Goal: Use online tool/utility: Utilize a website feature to perform a specific function

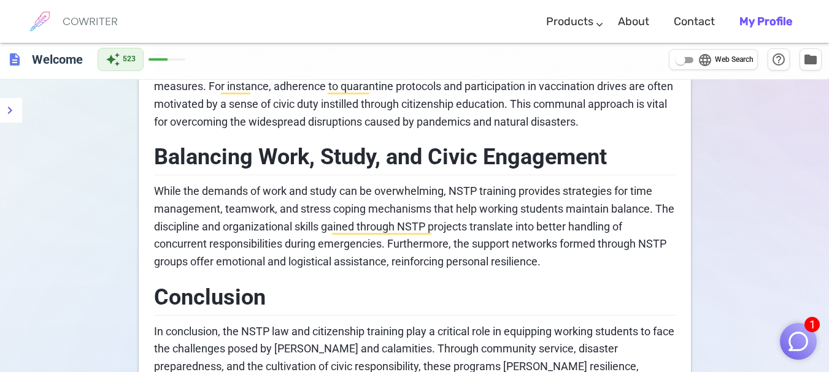
scroll to position [970, 0]
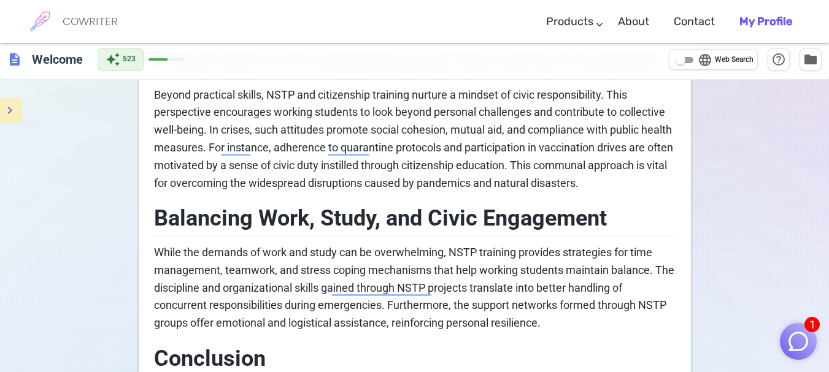
click at [10, 112] on icon "menu" at bounding box center [10, 110] width 4 height 7
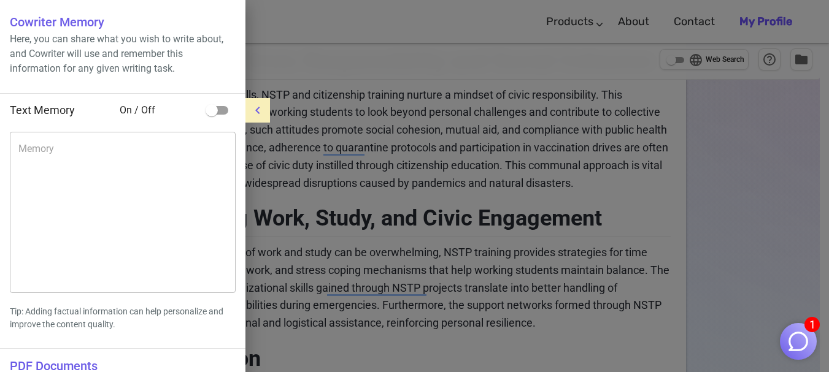
scroll to position [295, 0]
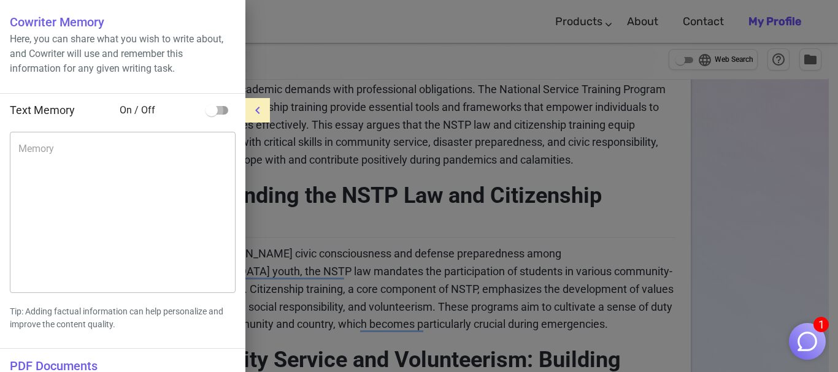
click at [226, 107] on input "checkbox" at bounding box center [212, 110] width 70 height 23
checkbox input "true"
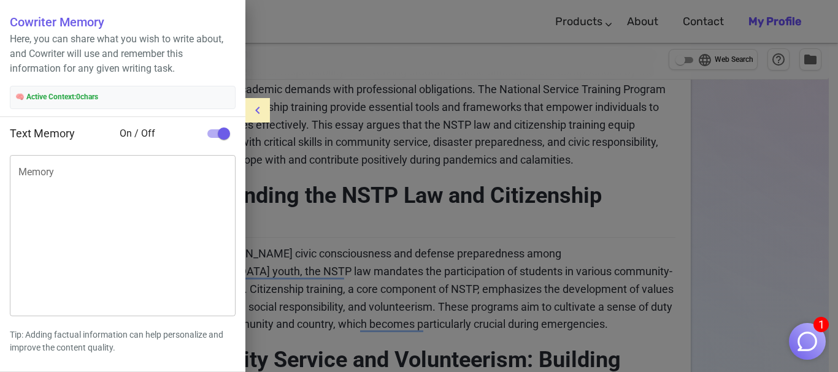
click at [262, 107] on icon "menu" at bounding box center [257, 110] width 15 height 15
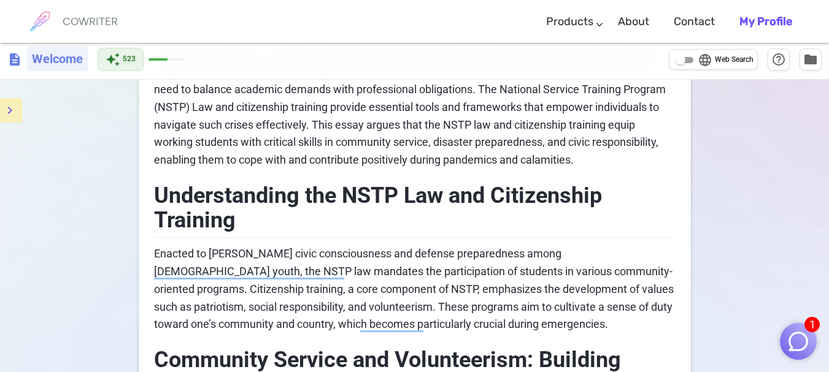
click at [49, 60] on h6 "Welcome" at bounding box center [57, 59] width 61 height 25
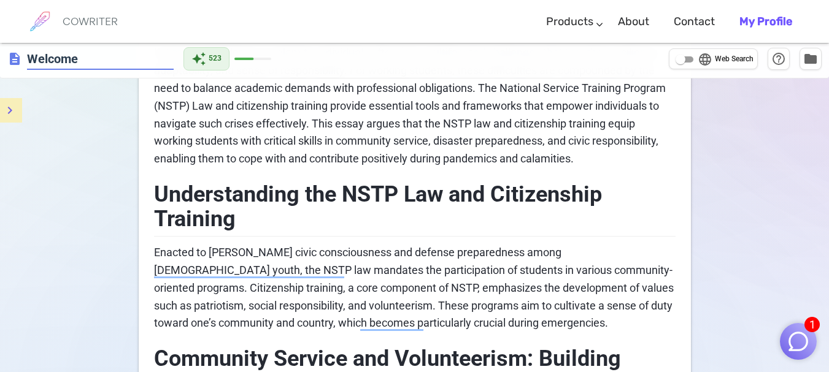
scroll to position [294, 0]
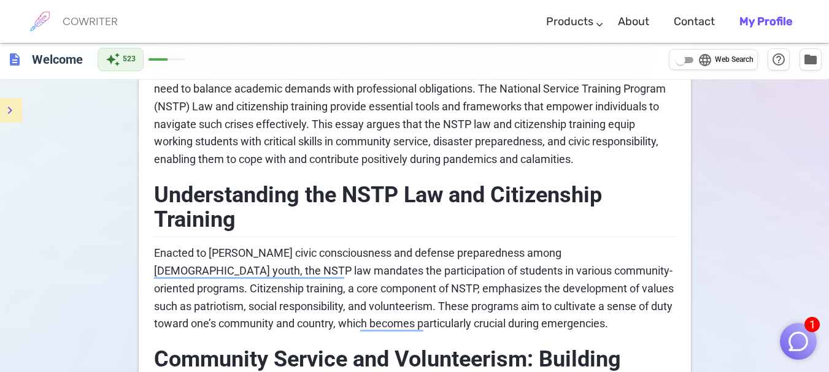
scroll to position [663, 0]
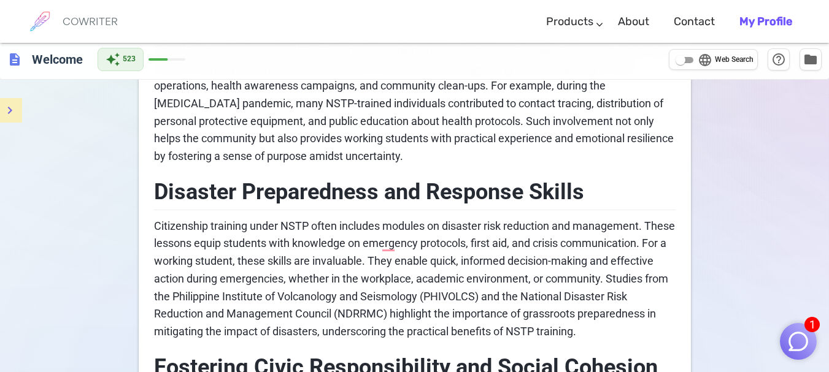
click at [698, 62] on span "language" at bounding box center [705, 60] width 15 height 15
click at [697, 62] on input "language Web Search" at bounding box center [680, 60] width 44 height 15
checkbox input "true"
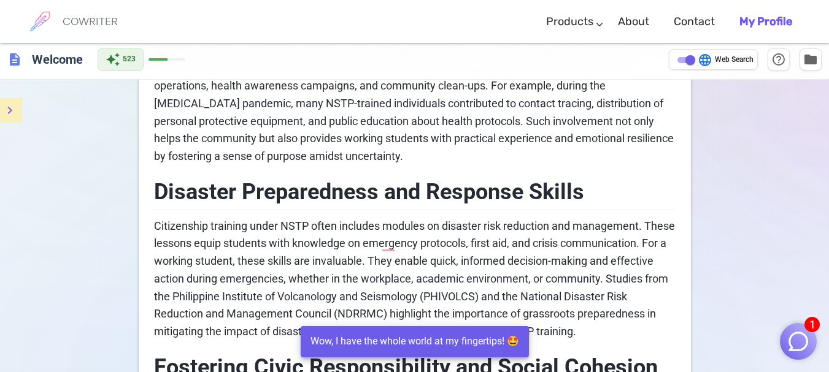
click at [747, 20] on b "My Profile" at bounding box center [765, 21] width 53 height 13
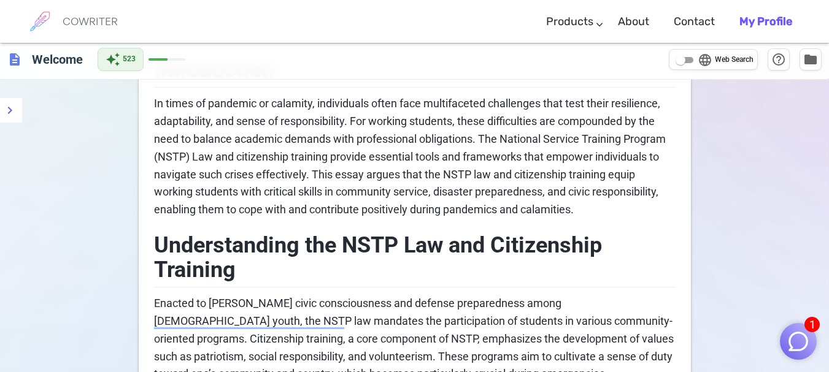
scroll to position [123, 0]
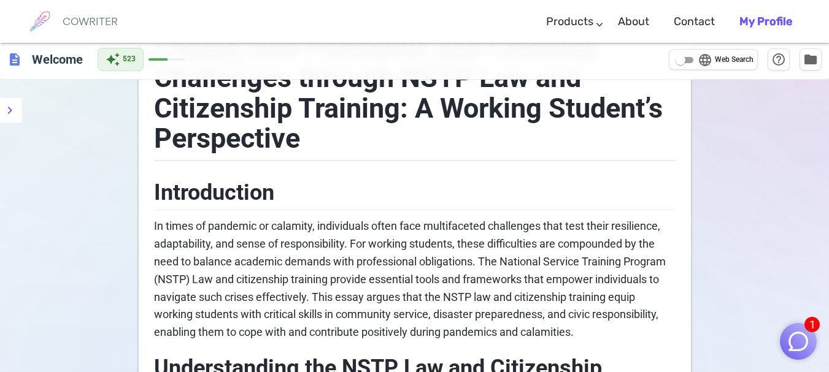
drag, startPoint x: 153, startPoint y: 188, endPoint x: 358, endPoint y: 274, distance: 223.0
drag, startPoint x: 155, startPoint y: 189, endPoint x: 471, endPoint y: 263, distance: 325.1
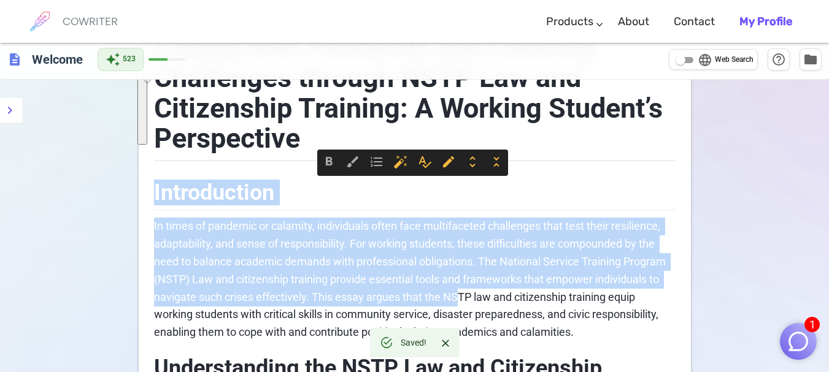
click at [591, 178] on h2 "Introduction" at bounding box center [415, 191] width 522 height 40
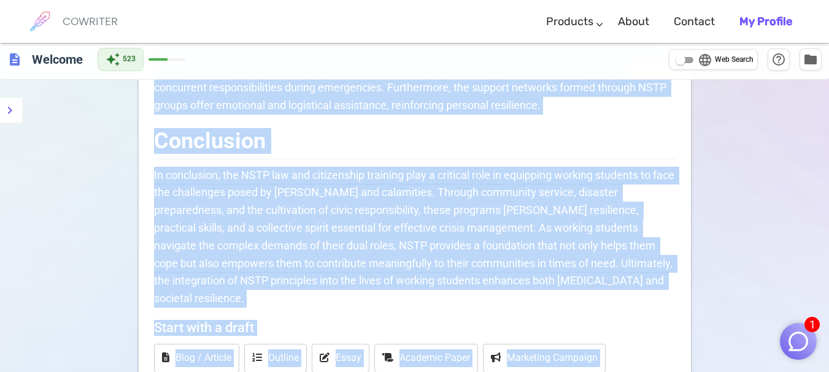
scroll to position [1268, 0]
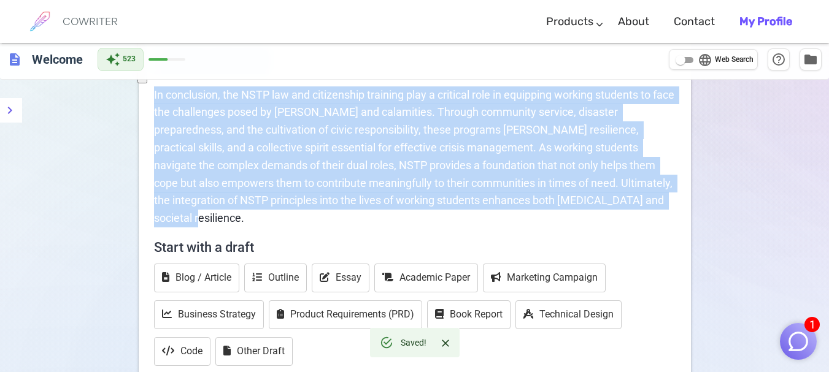
drag, startPoint x: 156, startPoint y: 189, endPoint x: 639, endPoint y: 232, distance: 484.8
copy div "Introduction In times of pandemic or calamity, individuals often face multiface…"
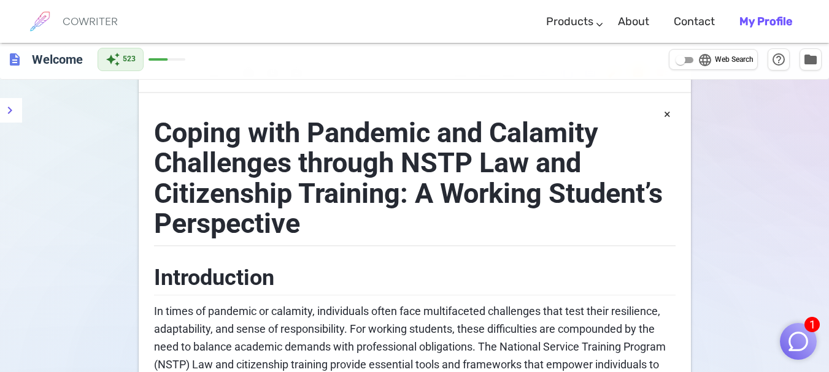
scroll to position [0, 0]
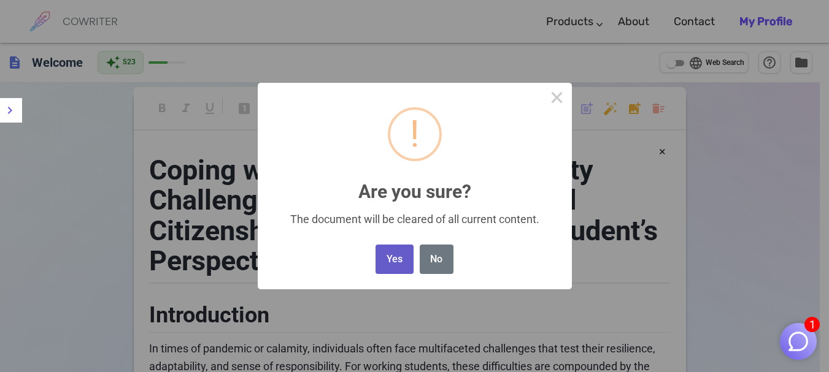
click at [389, 253] on button "Yes" at bounding box center [394, 260] width 37 height 30
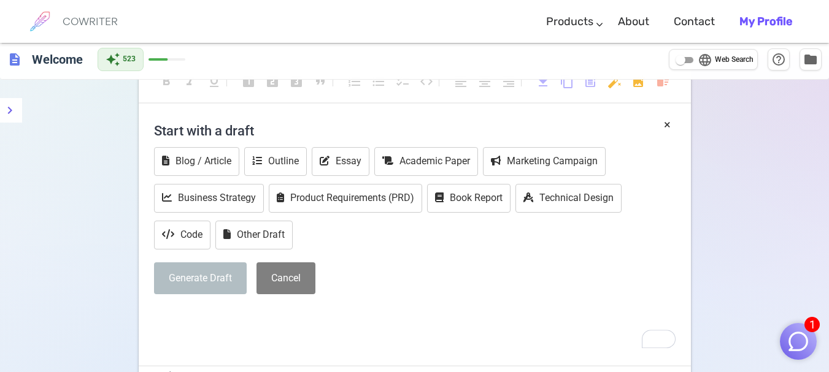
scroll to position [71, 0]
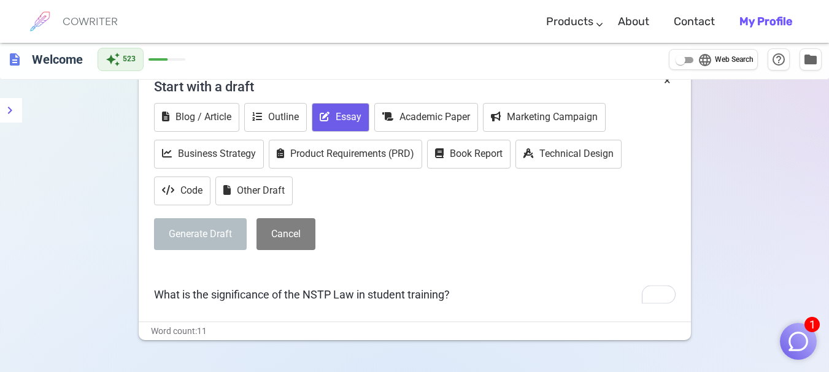
click at [322, 125] on button "Essay" at bounding box center [341, 117] width 58 height 29
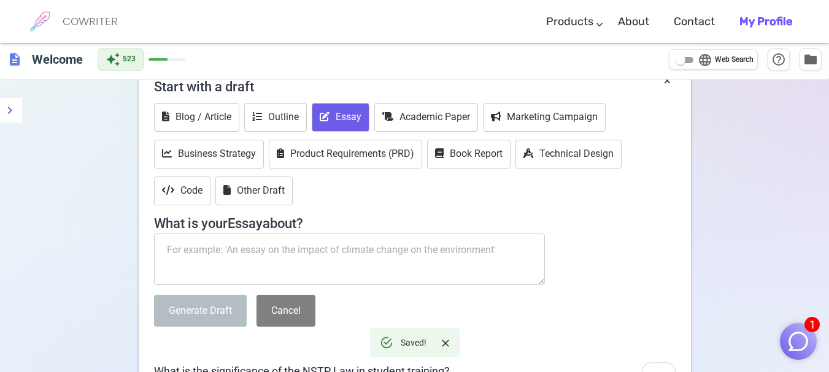
click at [328, 253] on textarea "To enrich screen reader interactions, please activate Accessibility in Grammarl…" at bounding box center [349, 260] width 391 height 52
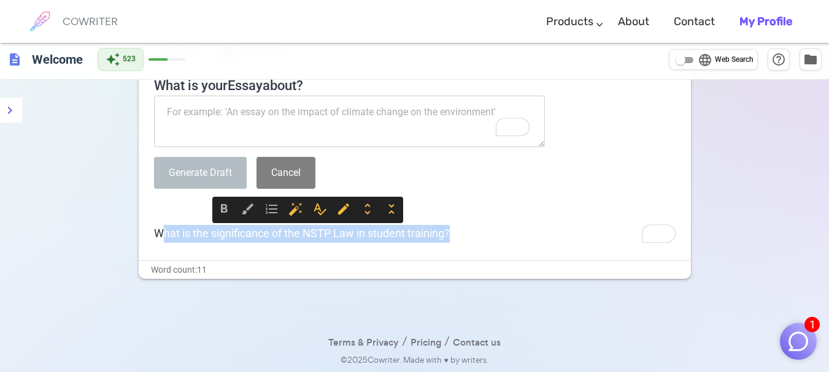
drag, startPoint x: 468, startPoint y: 234, endPoint x: 160, endPoint y: 234, distance: 308.6
click at [160, 234] on p "What is the significance of the NSTP Law in student training?" at bounding box center [415, 234] width 522 height 18
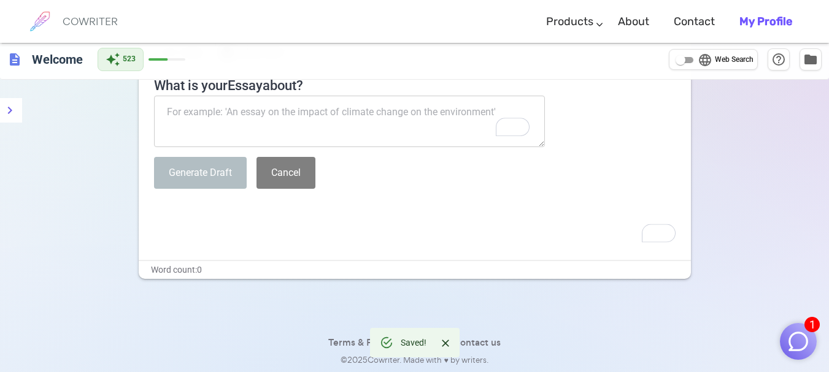
click at [331, 126] on textarea "To enrich screen reader interactions, please activate Accessibility in Grammarl…" at bounding box center [349, 122] width 391 height 52
paste textarea "What is the significance of the NSTP Law in student training?"
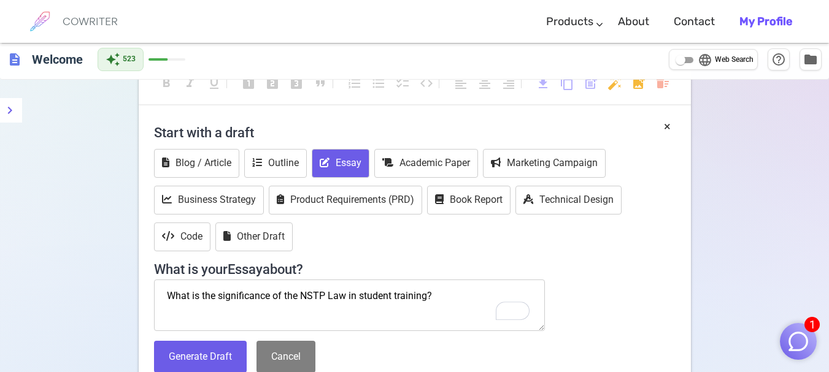
scroll to position [87, 0]
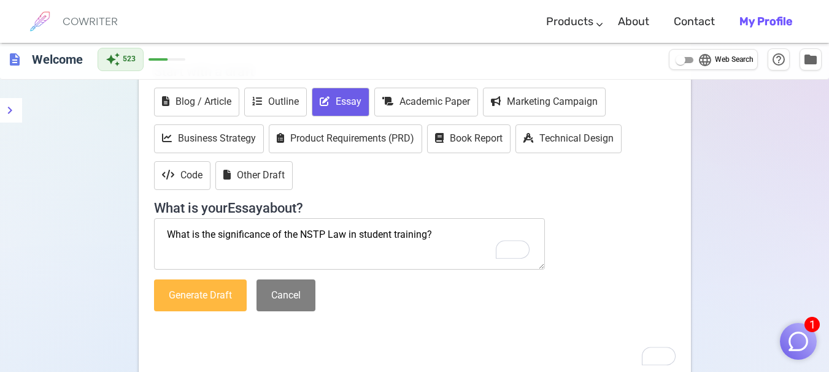
type textarea "What is the significance of the NSTP Law in student training?"
click at [212, 296] on button "Generate Draft" at bounding box center [200, 296] width 93 height 33
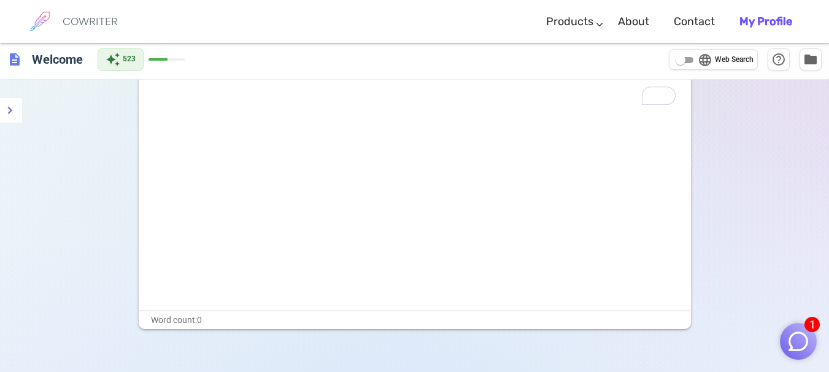
scroll to position [0, 0]
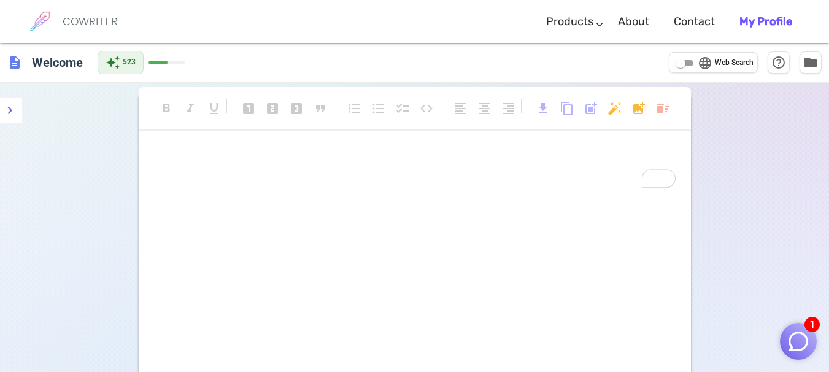
click at [701, 69] on span "language" at bounding box center [705, 63] width 15 height 15
click at [701, 69] on input "language Web Search" at bounding box center [680, 63] width 44 height 15
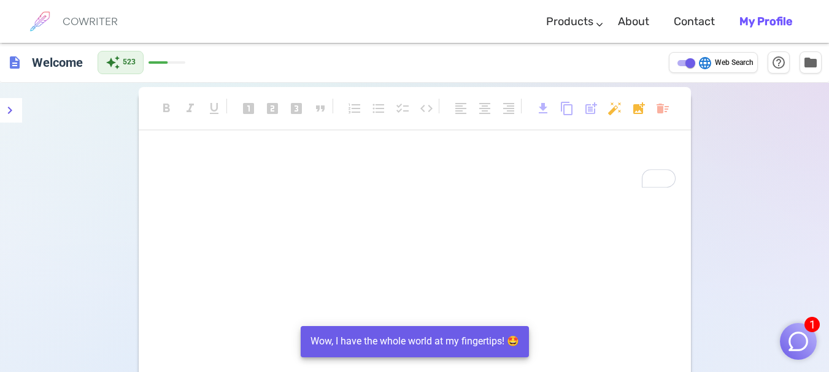
click at [701, 68] on span "language" at bounding box center [705, 63] width 15 height 15
click at [701, 68] on input "language Web Search" at bounding box center [690, 63] width 44 height 15
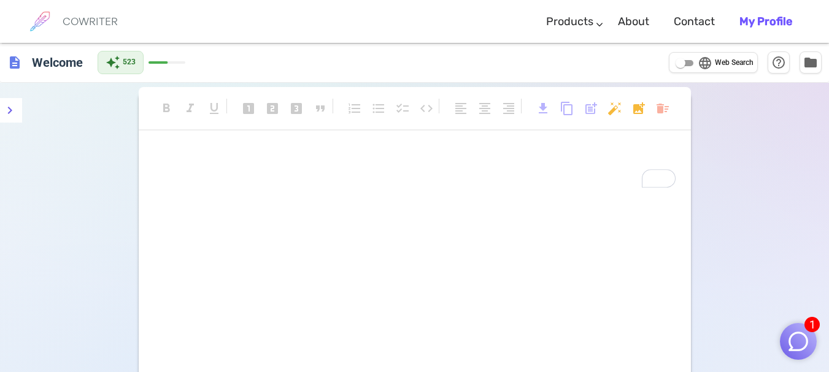
click at [701, 68] on span "language" at bounding box center [705, 63] width 15 height 15
click at [701, 68] on input "language Web Search" at bounding box center [680, 63] width 44 height 15
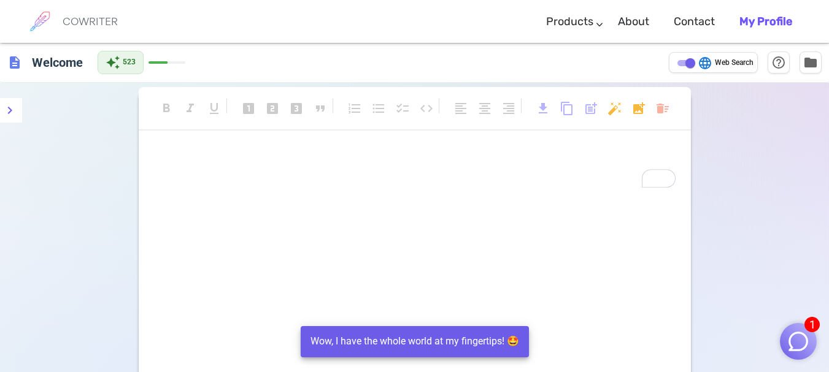
click at [701, 68] on span "language" at bounding box center [705, 63] width 15 height 15
click at [701, 68] on input "language Web Search" at bounding box center [690, 63] width 44 height 15
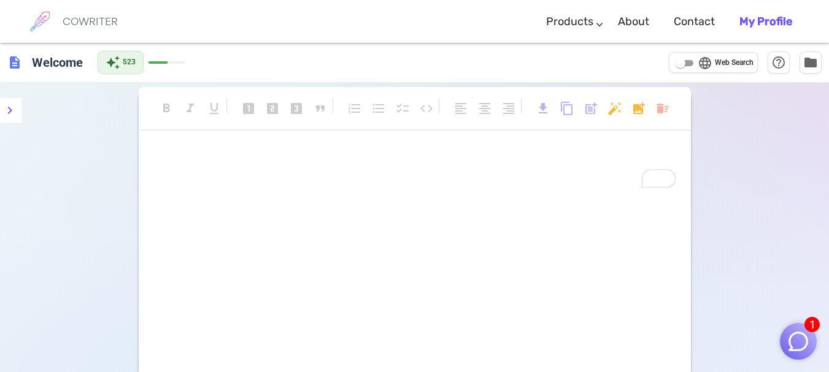
click at [708, 64] on span "language" at bounding box center [705, 63] width 15 height 15
click at [703, 64] on input "language Web Search" at bounding box center [680, 63] width 44 height 15
checkbox input "true"
click at [265, 141] on div "format_bold format_italic format_underlined looks_one looks_two looks_3 format_…" at bounding box center [415, 115] width 552 height 56
click at [658, 109] on body "1 COWRITER Products Writing Marketing Emails Images (soon) About Contact My Pro…" at bounding box center [414, 253] width 829 height 506
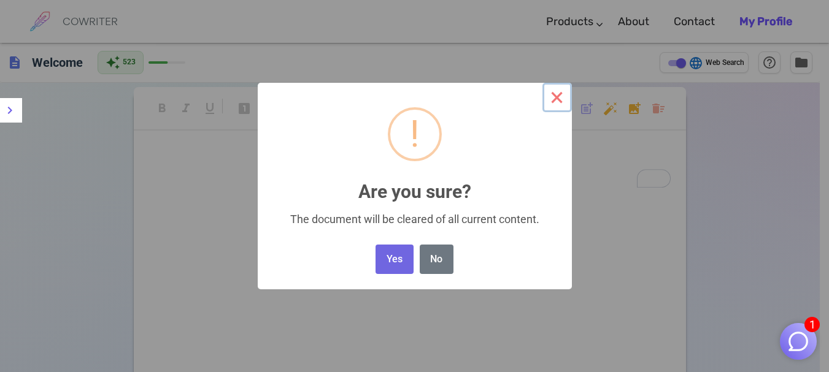
click at [552, 97] on button "×" at bounding box center [556, 97] width 29 height 29
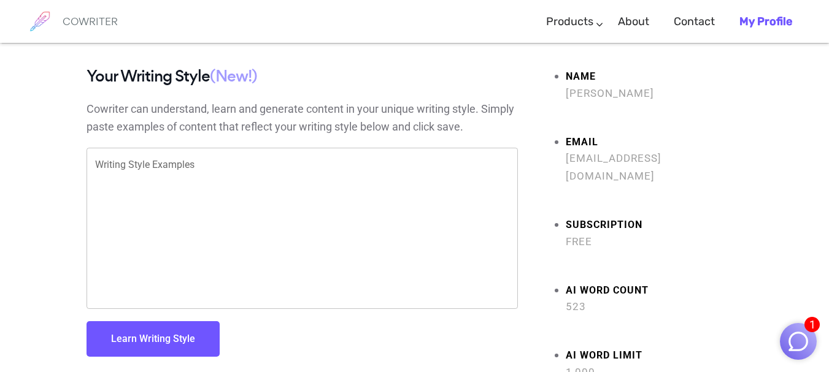
click at [174, 167] on textarea "Writing Style Examples" at bounding box center [302, 228] width 414 height 141
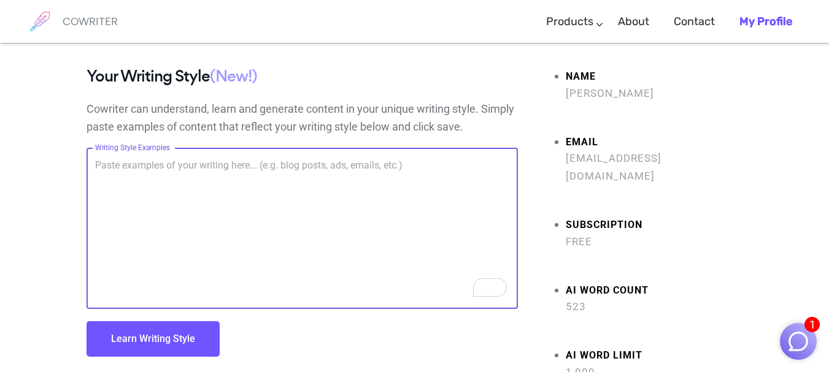
click at [294, 168] on textarea "Writing Style Examples" at bounding box center [302, 228] width 414 height 141
type textarea "essay that has introduction, body and conclusion"
click at [155, 368] on div "Your Writing Style (New!) Cowriter can understand, learn and generate content i…" at bounding box center [302, 224] width 431 height 314
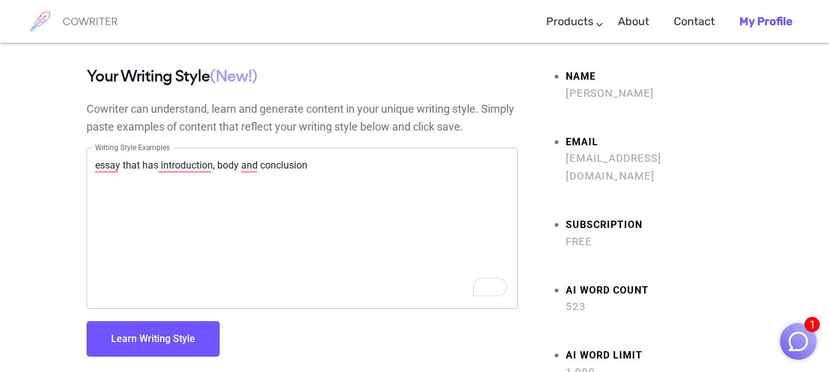
click at [173, 344] on button "Learn Writing Style" at bounding box center [153, 340] width 133 height 36
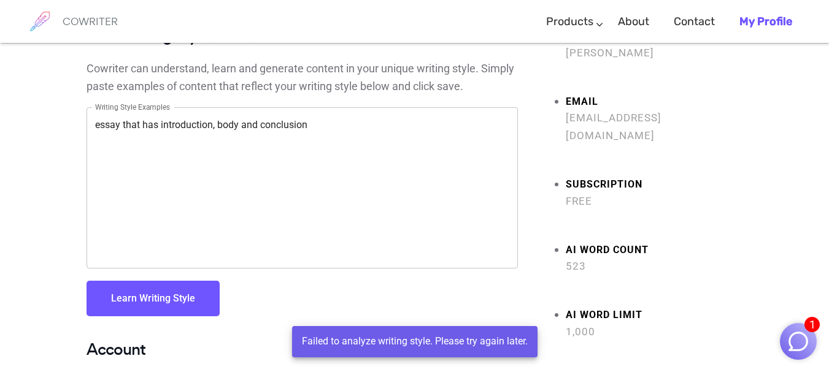
scroll to position [61, 0]
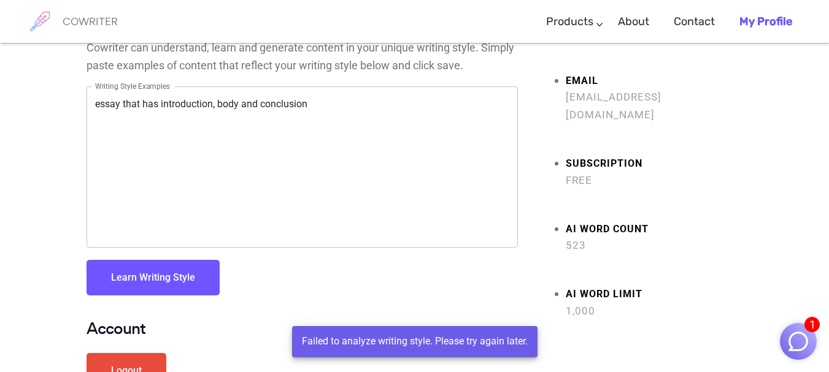
click at [190, 271] on button "Learn Writing Style" at bounding box center [153, 278] width 133 height 36
click at [175, 285] on button "Learn Writing Style" at bounding box center [153, 278] width 133 height 36
click at [176, 285] on button "Learn Writing Style" at bounding box center [153, 278] width 133 height 36
click at [323, 102] on textarea "essay that has introduction, body and conclusion" at bounding box center [302, 167] width 414 height 141
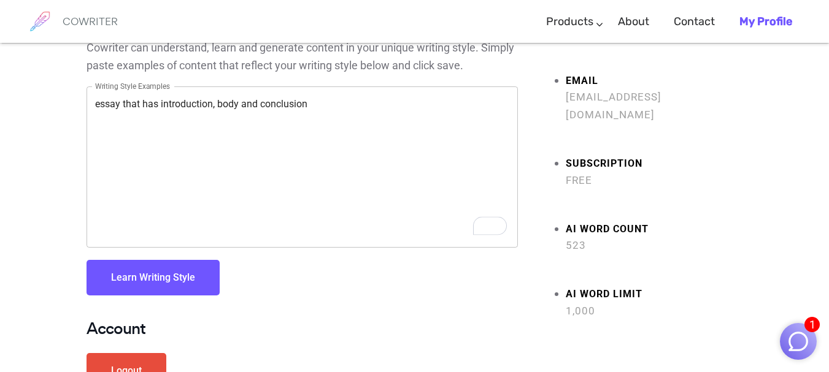
click at [182, 264] on button "Learn Writing Style" at bounding box center [153, 278] width 133 height 36
click at [316, 103] on textarea "essay that has introduction, body and conclusion" at bounding box center [302, 167] width 414 height 141
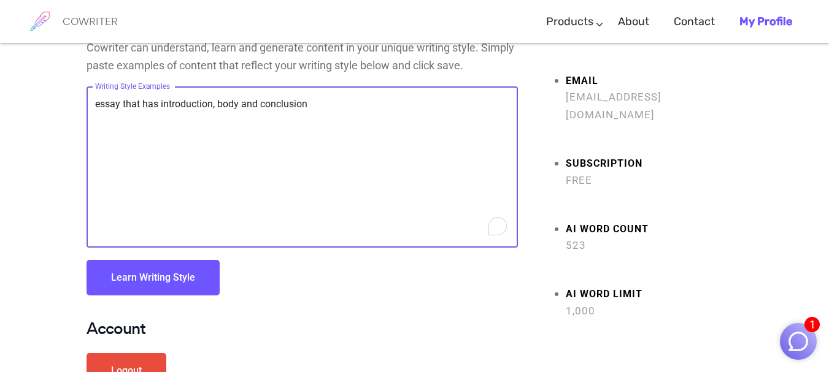
click at [202, 283] on button "Learn Writing Style" at bounding box center [153, 278] width 133 height 36
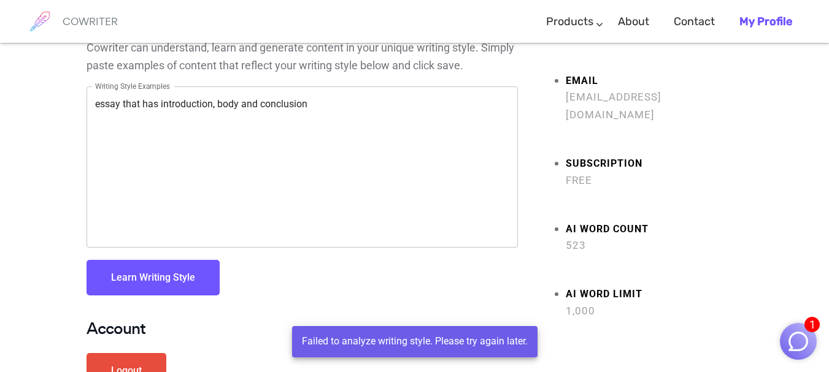
click at [202, 283] on button "Learn Writing Style" at bounding box center [153, 278] width 133 height 36
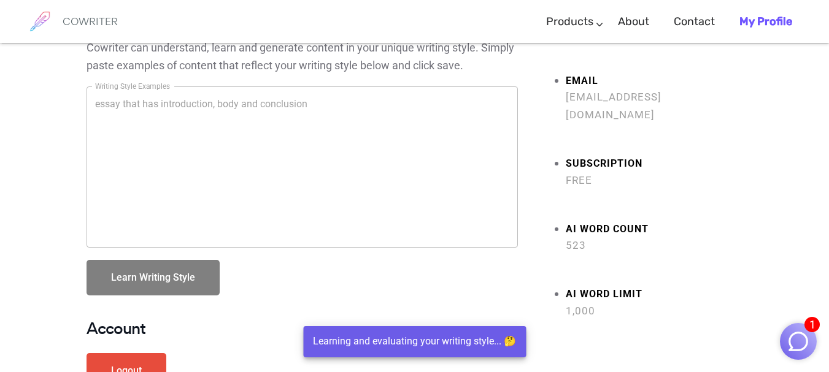
click at [202, 283] on button "Learn Writing Style" at bounding box center [153, 278] width 133 height 36
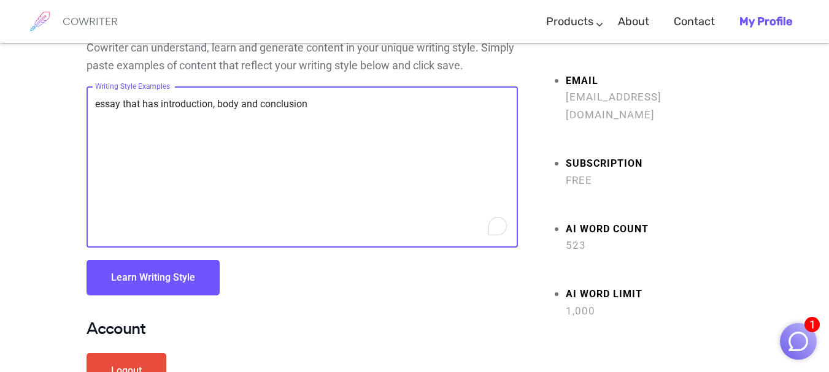
drag, startPoint x: 321, startPoint y: 99, endPoint x: 76, endPoint y: 96, distance: 244.8
click at [77, 96] on div "Your Writing Style (New!) Cowriter can understand, learn and generate content i…" at bounding box center [302, 208] width 450 height 404
click at [112, 285] on button "Learn Writing Style" at bounding box center [153, 278] width 133 height 36
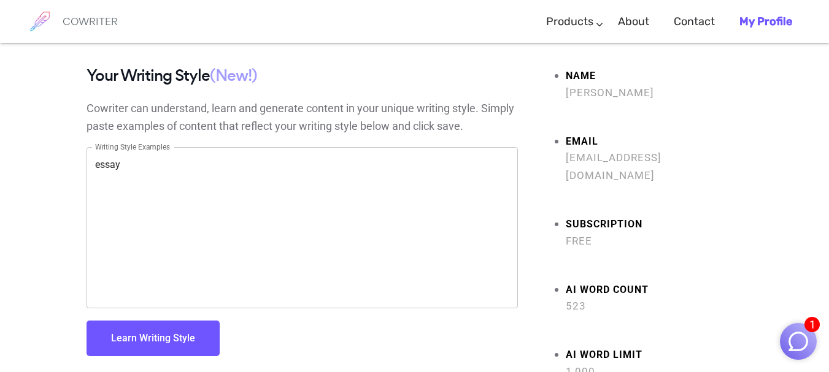
scroll to position [0, 0]
click at [133, 168] on textarea "essay" at bounding box center [302, 228] width 414 height 141
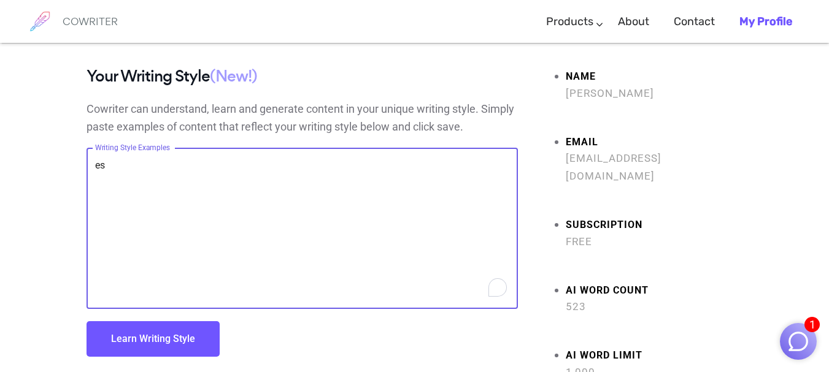
type textarea "e"
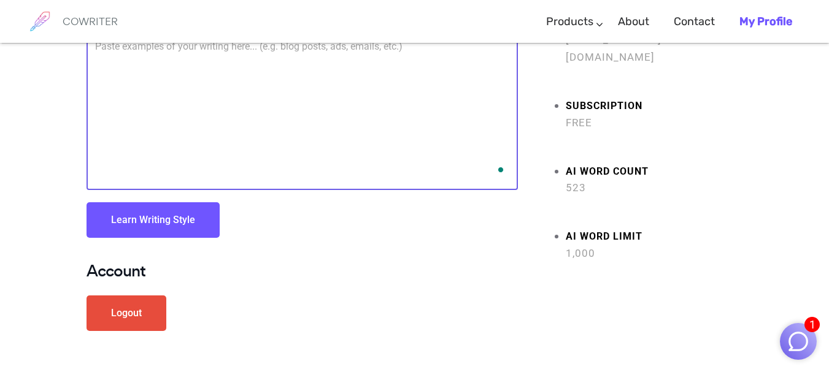
scroll to position [123, 0]
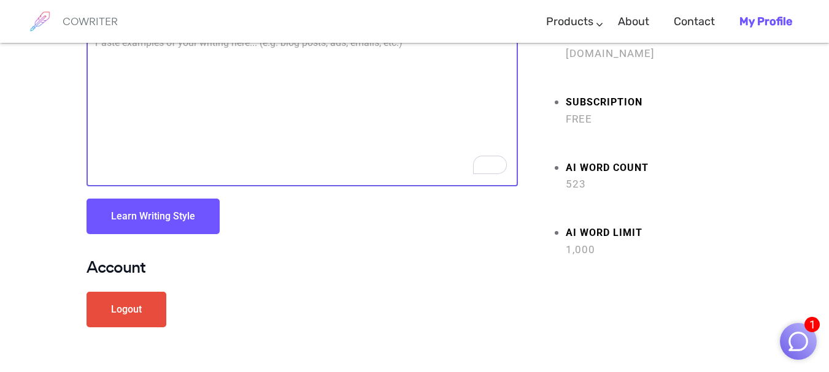
paste textarea "What is the significance of the NSTP Law in student training?"
type textarea "What is the significance of the NSTP Law in student training?"
click at [201, 212] on button "Learn Writing Style" at bounding box center [153, 217] width 133 height 36
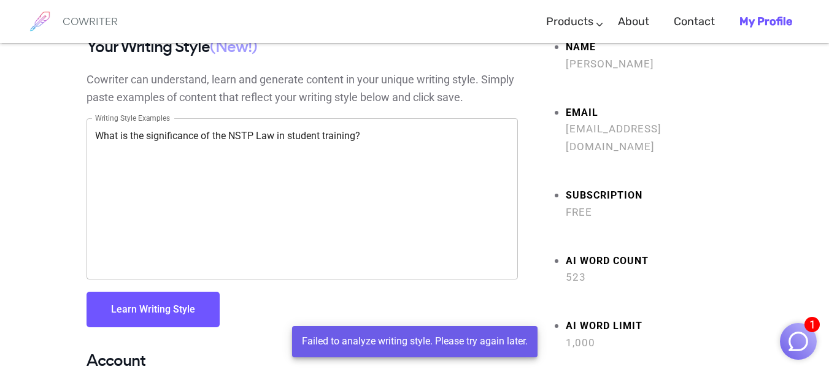
scroll to position [0, 0]
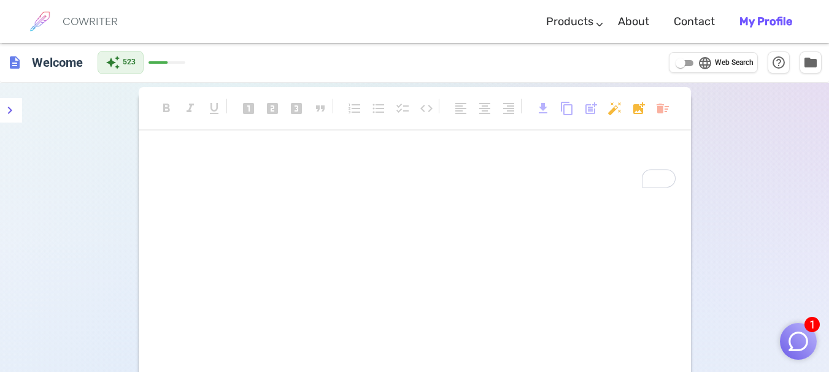
click at [300, 241] on div "﻿ ﻿" at bounding box center [415, 270] width 552 height 245
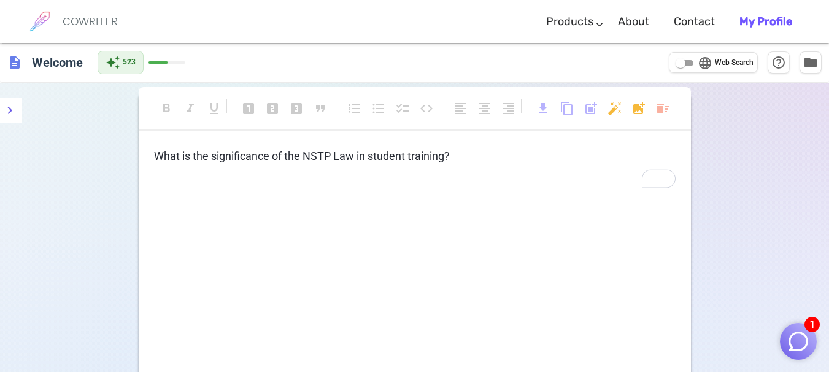
click at [668, 111] on body "1 COWRITER Products Writing Marketing Emails Images (soon) About Contact My Pro…" at bounding box center [414, 253] width 829 height 506
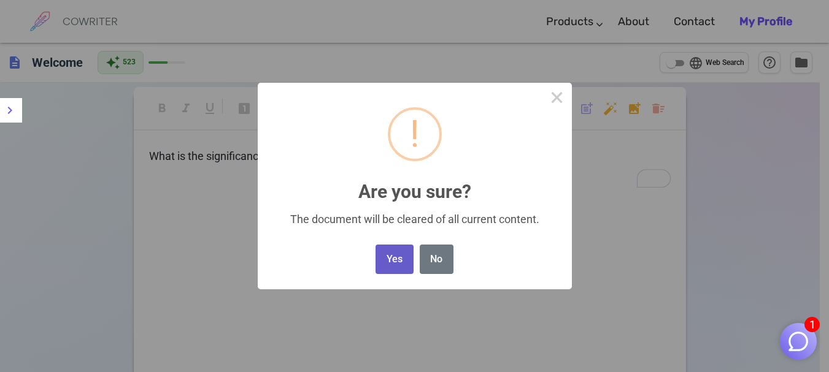
click at [396, 261] on button "Yes" at bounding box center [394, 260] width 37 height 30
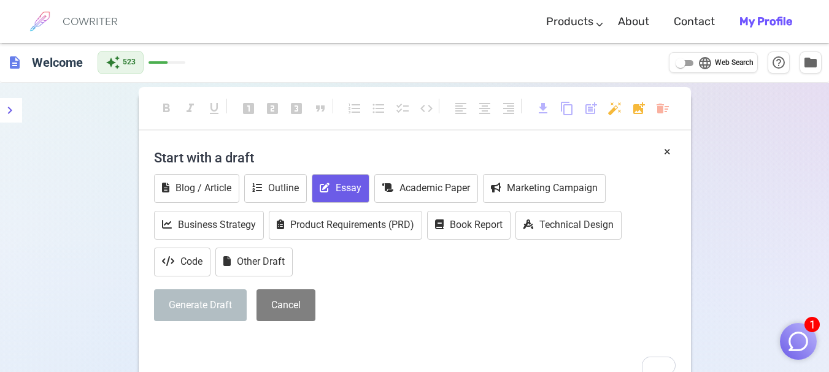
click at [353, 187] on button "Essay" at bounding box center [341, 188] width 58 height 29
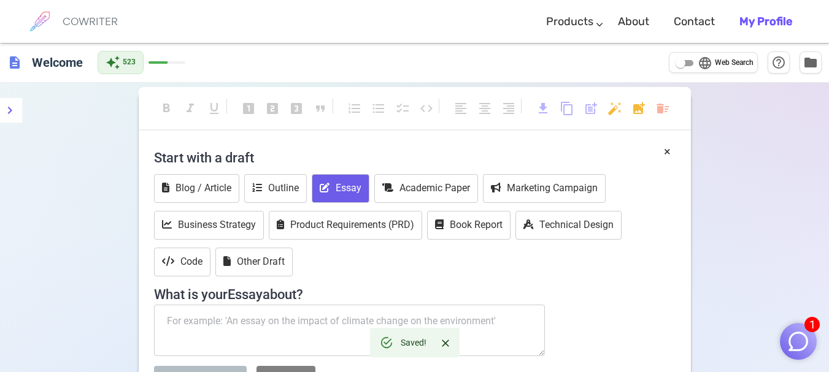
click at [264, 329] on textarea "To enrich screen reader interactions, please activate Accessibility in Grammarl…" at bounding box center [349, 331] width 391 height 52
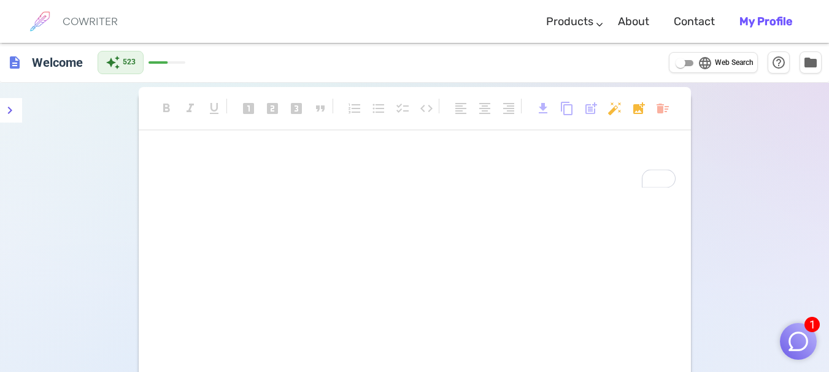
click at [265, 181] on p "﻿" at bounding box center [415, 180] width 522 height 18
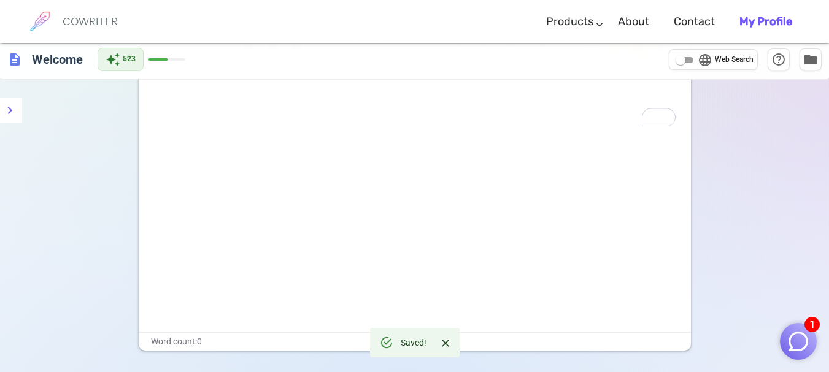
scroll to position [44, 0]
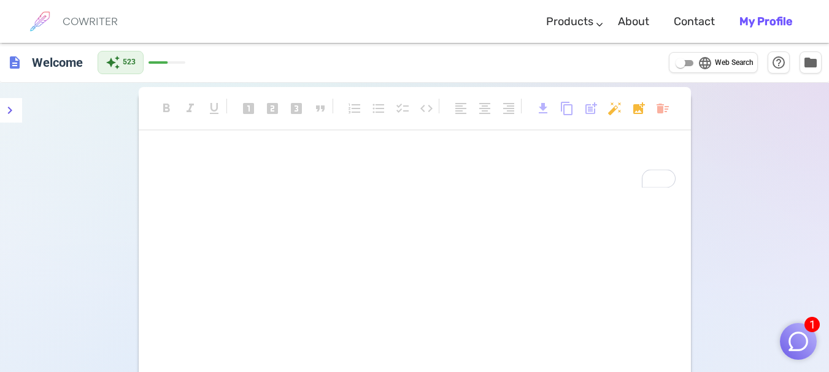
click at [711, 61] on span "language" at bounding box center [705, 63] width 15 height 15
click at [703, 61] on input "language Web Search" at bounding box center [680, 63] width 44 height 15
checkbox input "true"
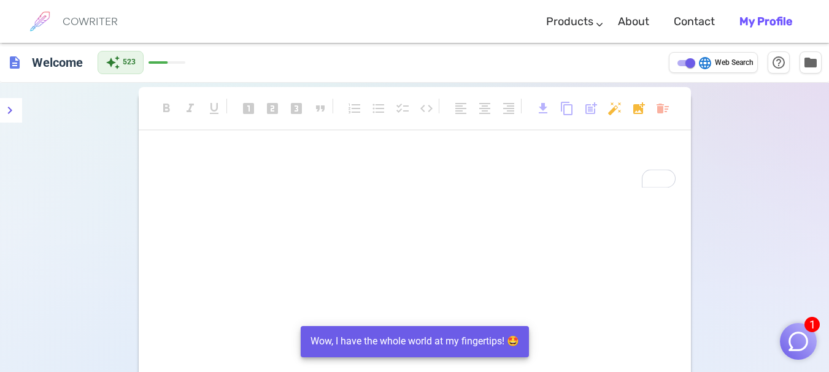
click at [663, 115] on body "1 COWRITER Products Writing Marketing Emails Images (soon) About Contact My Pro…" at bounding box center [414, 253] width 829 height 506
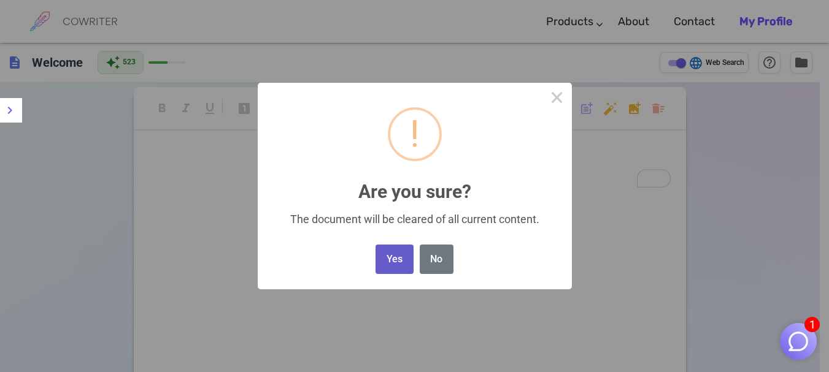
click at [404, 261] on button "Yes" at bounding box center [394, 260] width 37 height 30
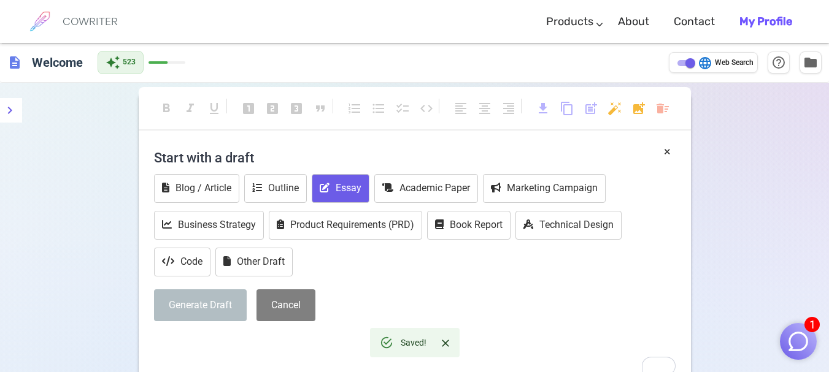
click at [336, 190] on button "Essay" at bounding box center [341, 188] width 58 height 29
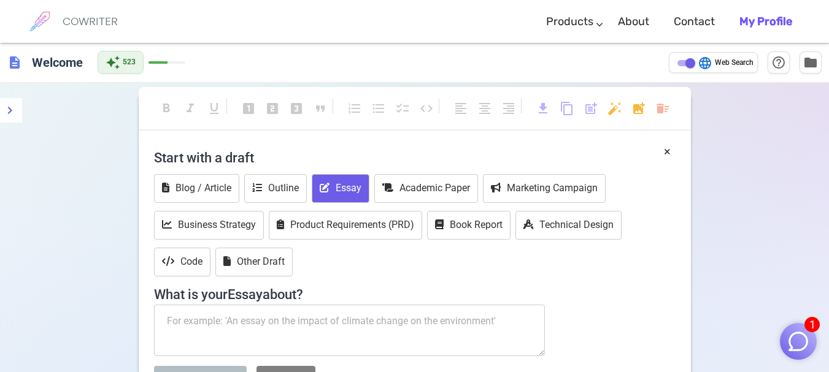
click at [269, 320] on textarea "To enrich screen reader interactions, please activate Accessibility in Grammarl…" at bounding box center [349, 331] width 391 height 52
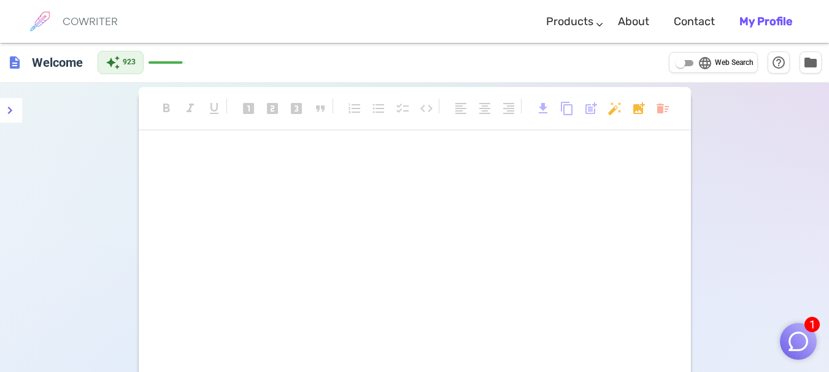
click at [387, 238] on div "﻿ ﻿" at bounding box center [415, 270] width 552 height 245
click at [661, 110] on body "1 COWRITER Products Writing Marketing Emails Images (soon) About Contact My Pro…" at bounding box center [414, 253] width 829 height 506
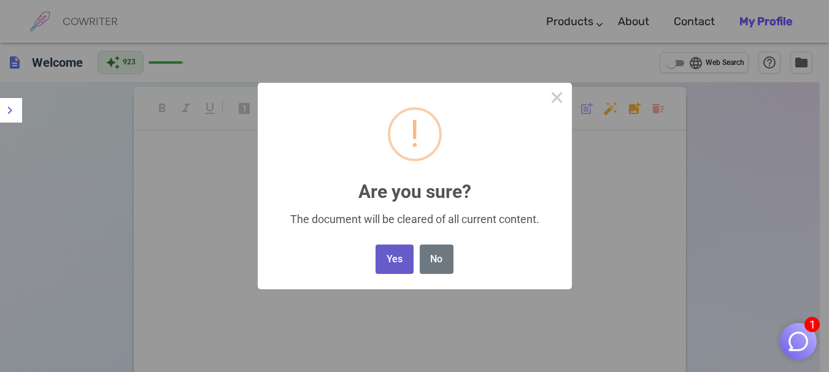
click at [390, 252] on button "Yes" at bounding box center [394, 260] width 37 height 30
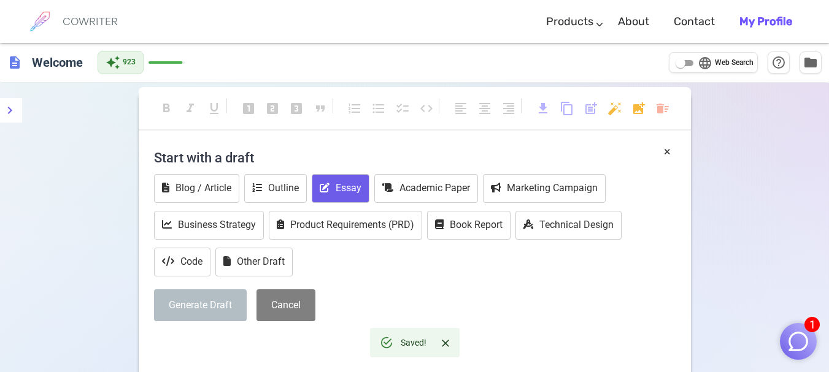
click at [341, 188] on button "Essay" at bounding box center [341, 188] width 58 height 29
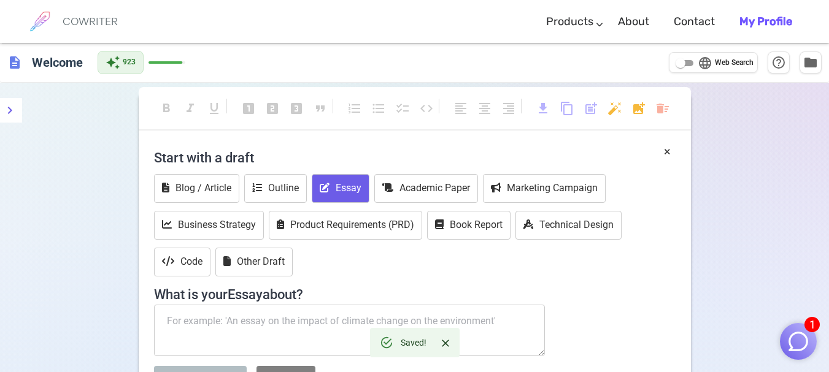
scroll to position [184, 0]
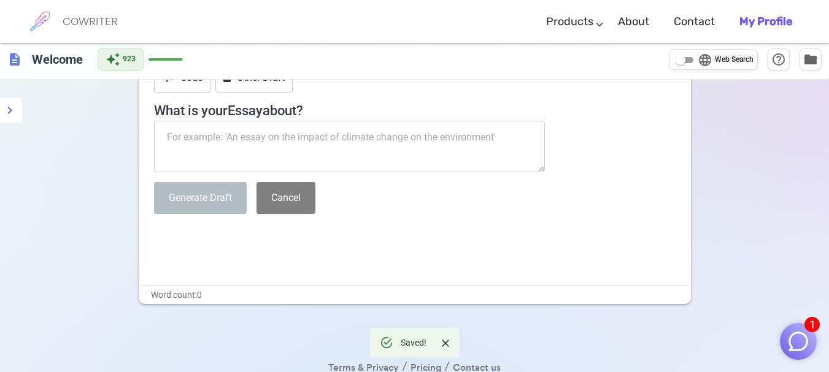
click at [375, 140] on textarea at bounding box center [349, 147] width 391 height 52
paste textarea "As a student, how do you show your duties and responsibilities as a [DEMOGRAPHI…"
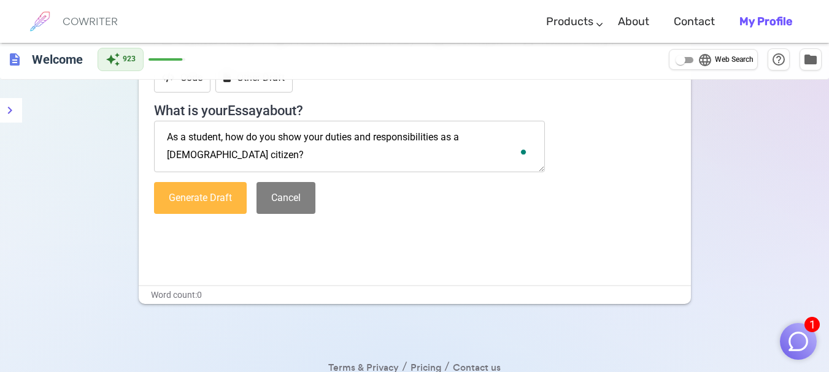
type textarea "As a student, how do you show your duties and responsibilities as a [DEMOGRAPHI…"
click at [212, 210] on button "Generate Draft" at bounding box center [200, 198] width 93 height 33
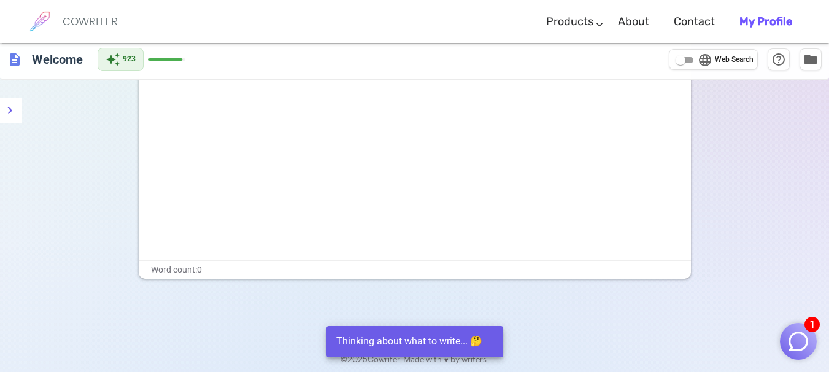
scroll to position [0, 0]
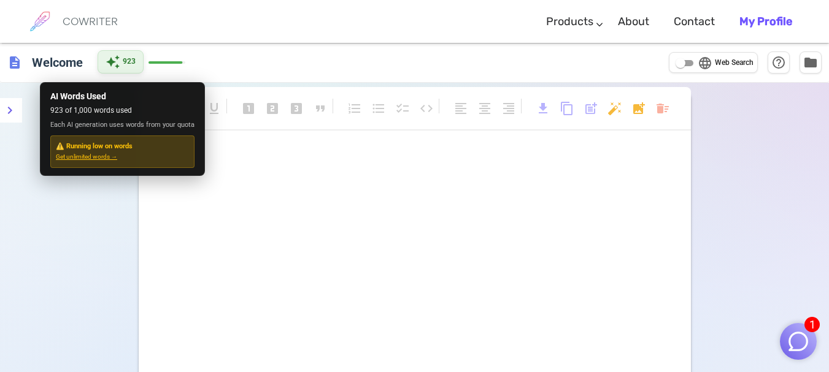
click at [140, 60] on div "auto_awesome 923" at bounding box center [121, 61] width 46 height 23
